Goal: Task Accomplishment & Management: Use online tool/utility

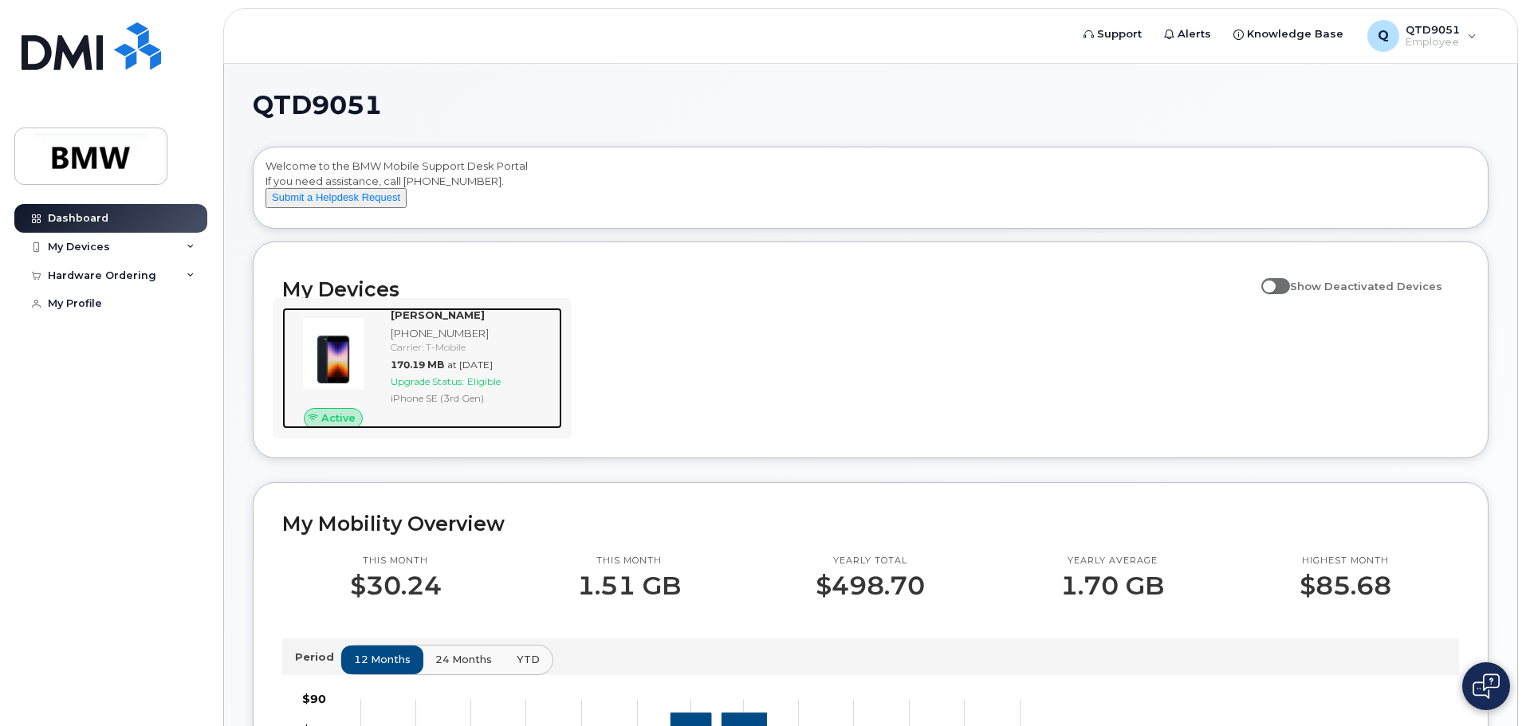
click at [449, 372] on div "170.19 MB at [DATE]" at bounding box center [473, 365] width 165 height 14
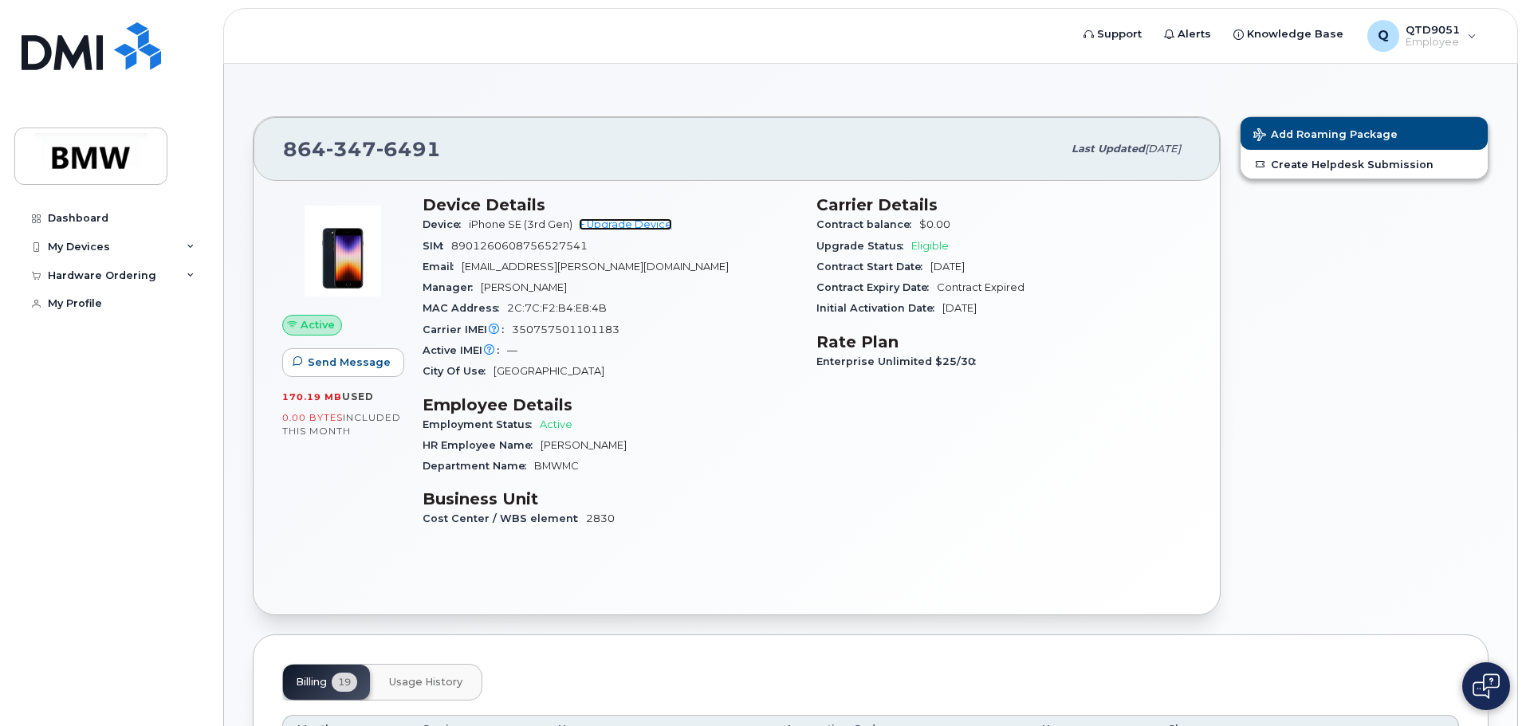
click at [633, 227] on link "+ Upgrade Device" at bounding box center [625, 224] width 93 height 12
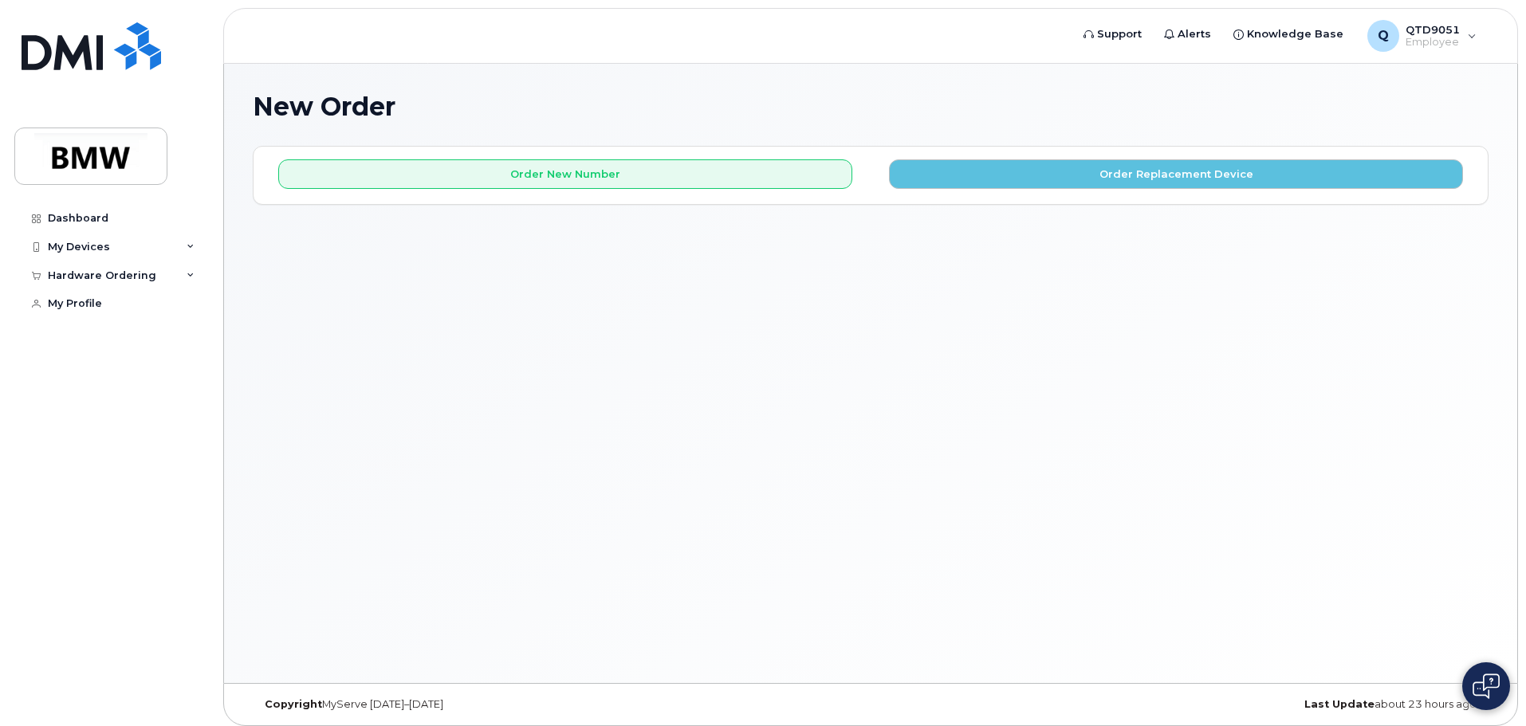
click at [1010, 203] on div "Order New Number Order Replacement Device Please choose the carrier to which yo…" at bounding box center [871, 175] width 1234 height 57
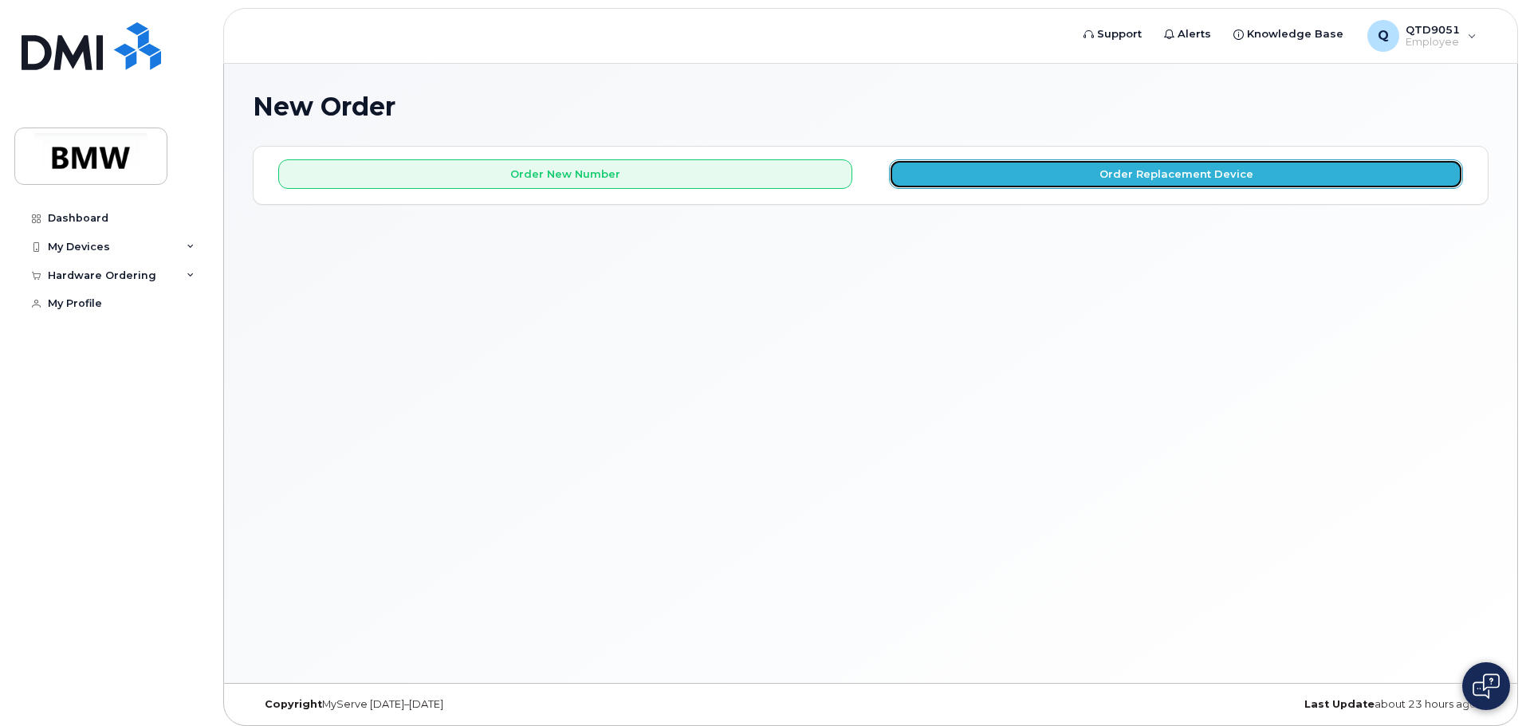
click at [1002, 187] on button "Order Replacement Device" at bounding box center [1176, 173] width 574 height 29
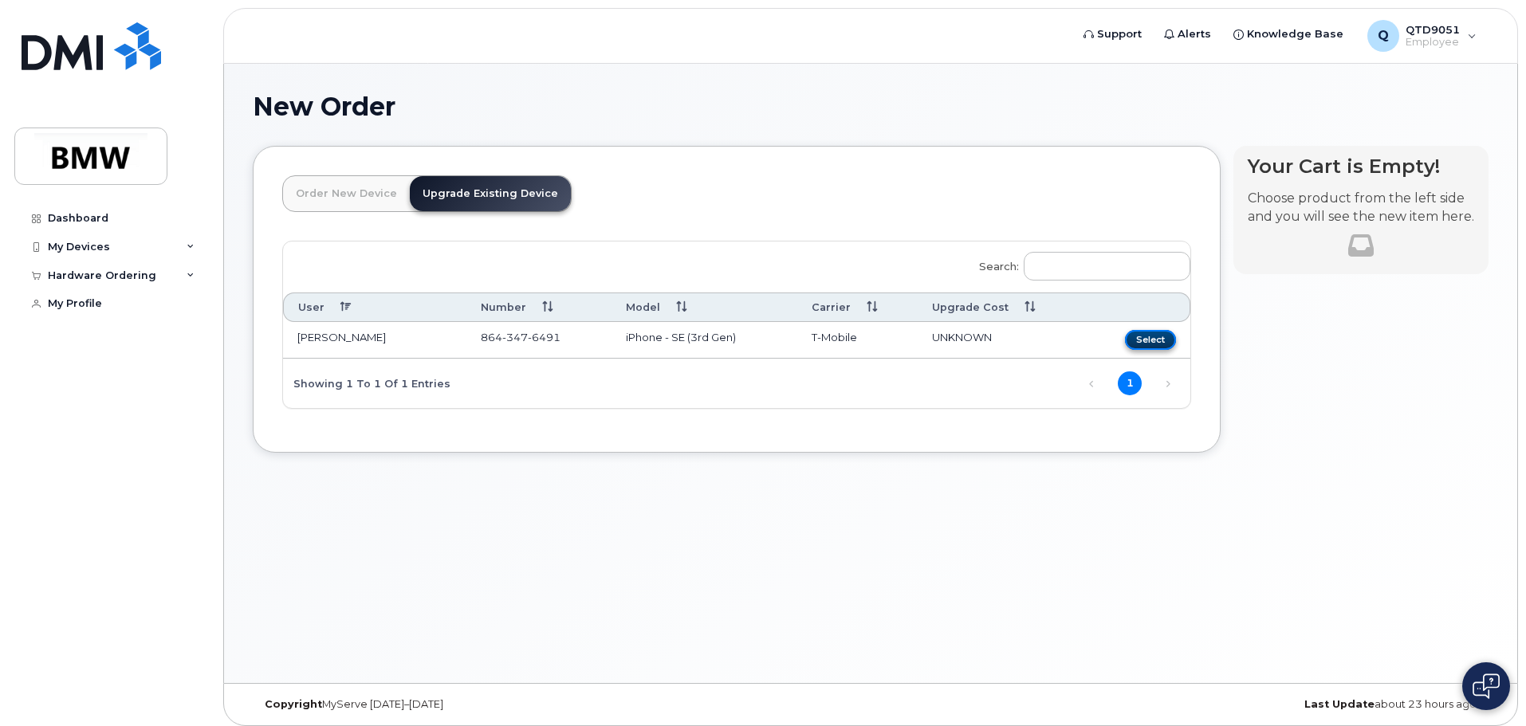
click at [1162, 342] on button "Select" at bounding box center [1150, 340] width 51 height 20
